Goal: Find specific page/section: Find specific page/section

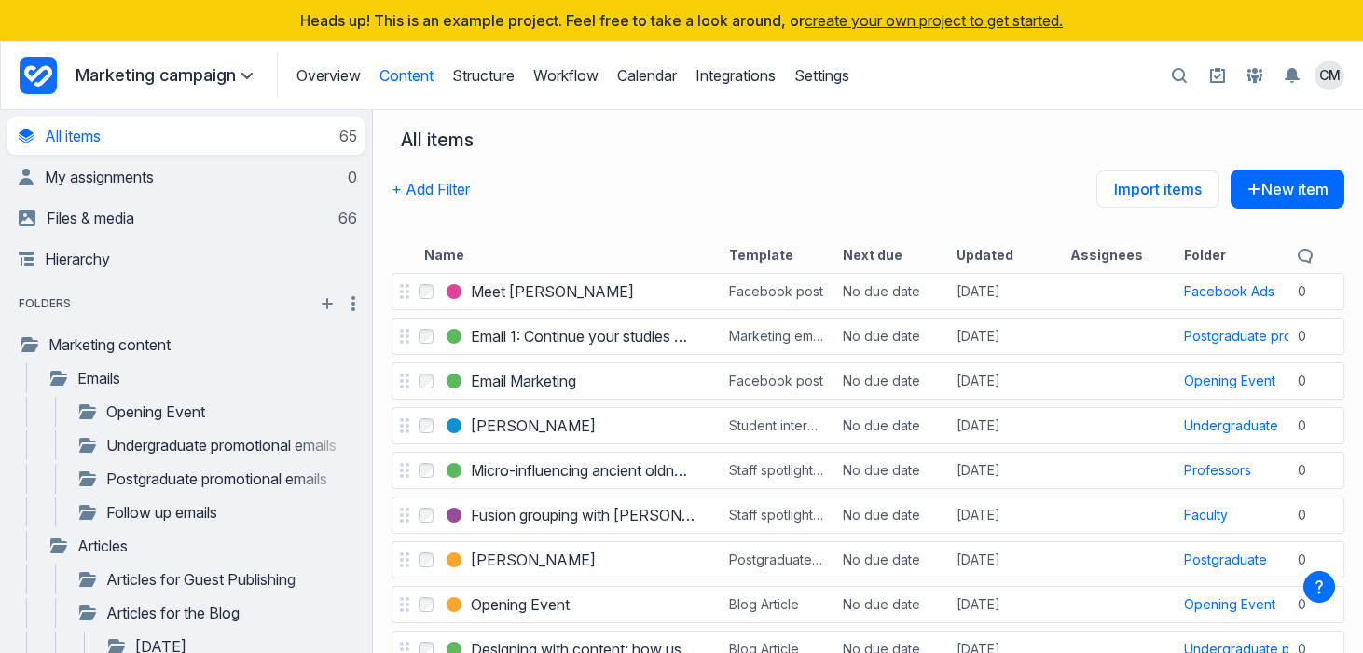
click at [206, 84] on p "Marketing campaign" at bounding box center [166, 75] width 183 height 22
click at [44, 71] on icon "Project Dashboard" at bounding box center [38, 75] width 37 height 37
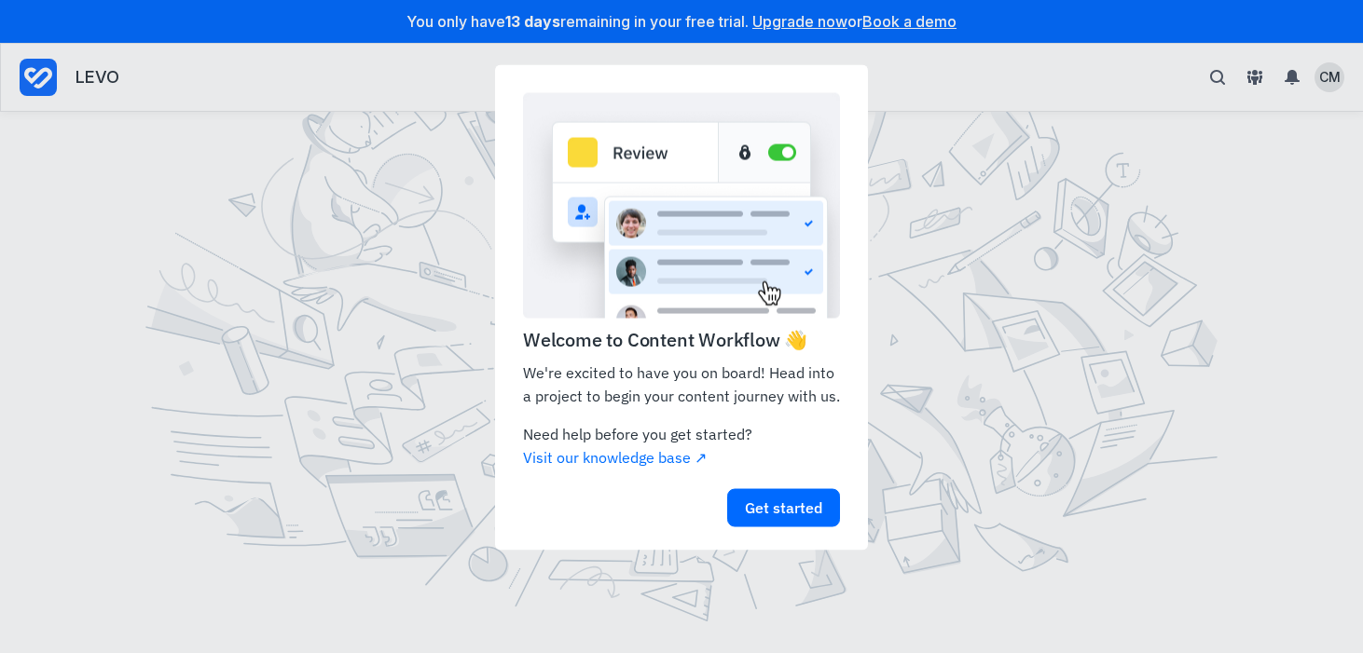
click at [931, 336] on appcues "Welcome to Content Workflow 👋 We're excited to have you on board! Head into a p…" at bounding box center [681, 326] width 1363 height 653
